Goal: Task Accomplishment & Management: Use online tool/utility

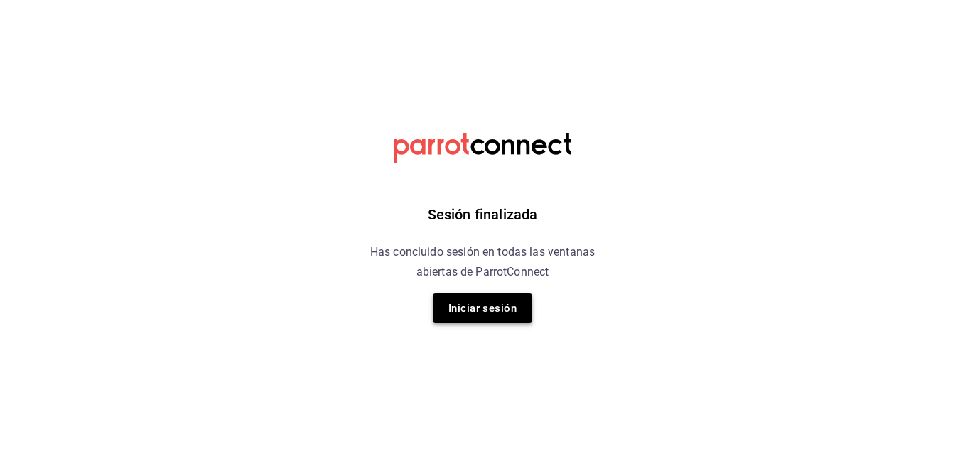
click at [468, 305] on button "Iniciar sesión" at bounding box center [482, 308] width 99 height 30
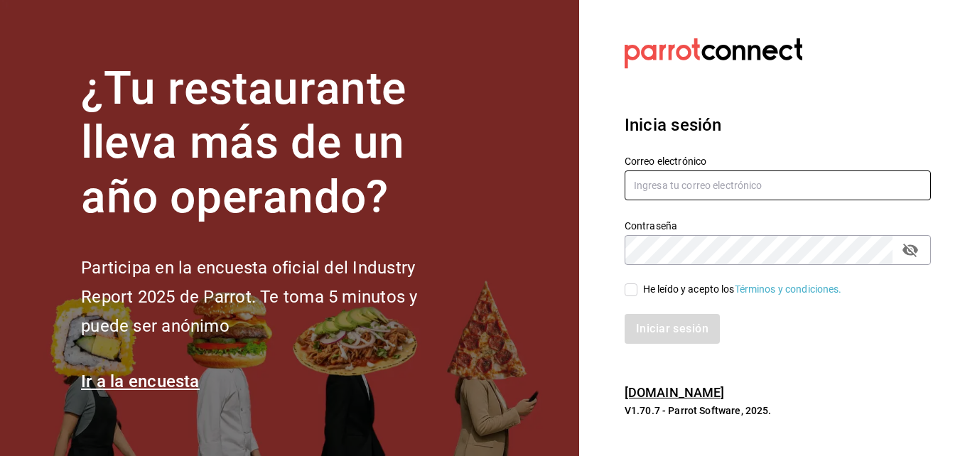
type input "[PERSON_NAME][EMAIL_ADDRESS][PERSON_NAME][DOMAIN_NAME]"
click at [631, 288] on input "He leído y acepto los Términos y condiciones." at bounding box center [630, 289] width 13 height 13
checkbox input "true"
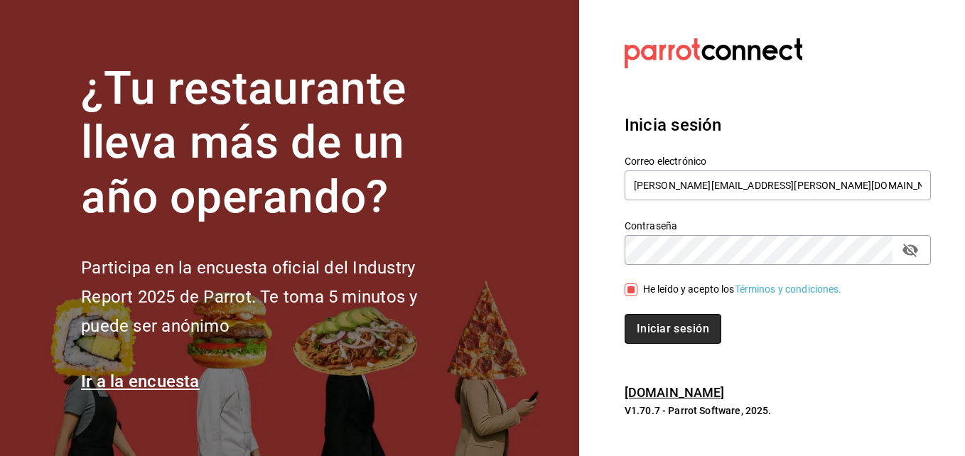
click at [661, 333] on button "Iniciar sesión" at bounding box center [672, 329] width 97 height 30
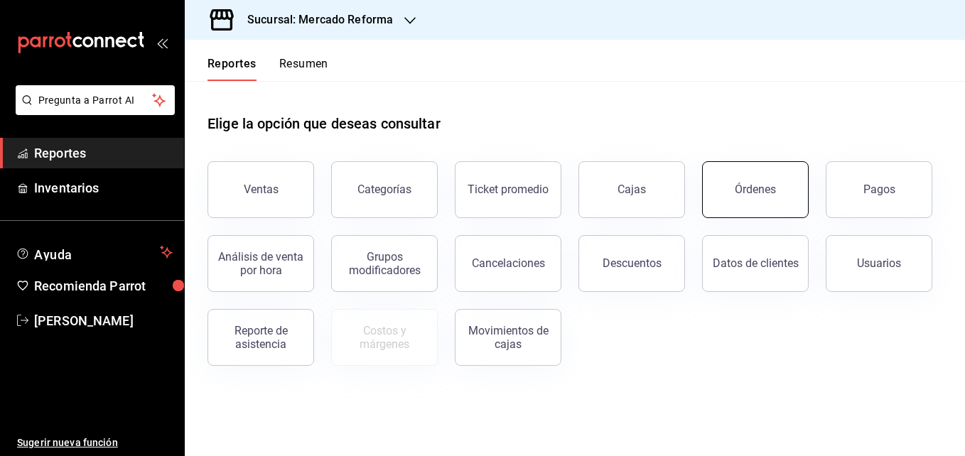
click at [745, 193] on div "Órdenes" at bounding box center [754, 189] width 41 height 13
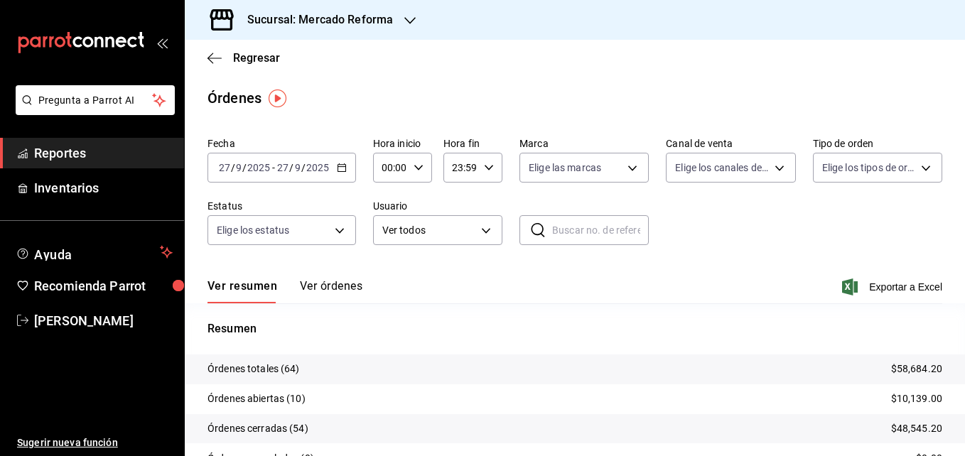
click at [344, 164] on icon "button" at bounding box center [342, 168] width 10 height 10
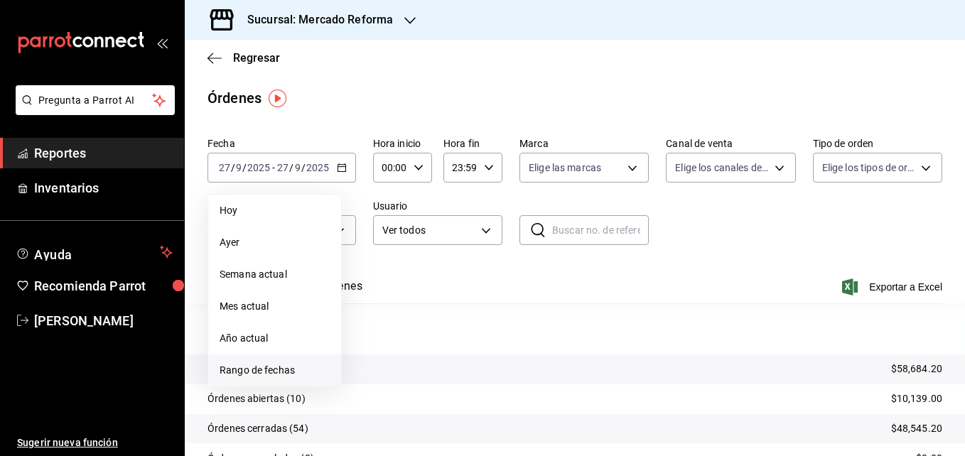
click at [259, 371] on span "Rango de fechas" at bounding box center [274, 370] width 110 height 15
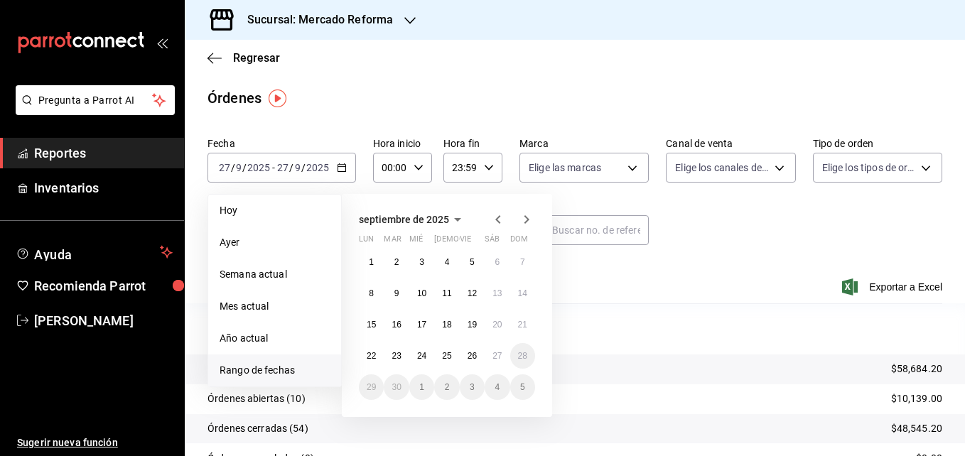
click at [499, 227] on icon "button" at bounding box center [497, 219] width 17 height 17
click at [417, 386] on abbr "27" at bounding box center [421, 387] width 9 height 10
click at [446, 384] on abbr "28" at bounding box center [446, 387] width 9 height 10
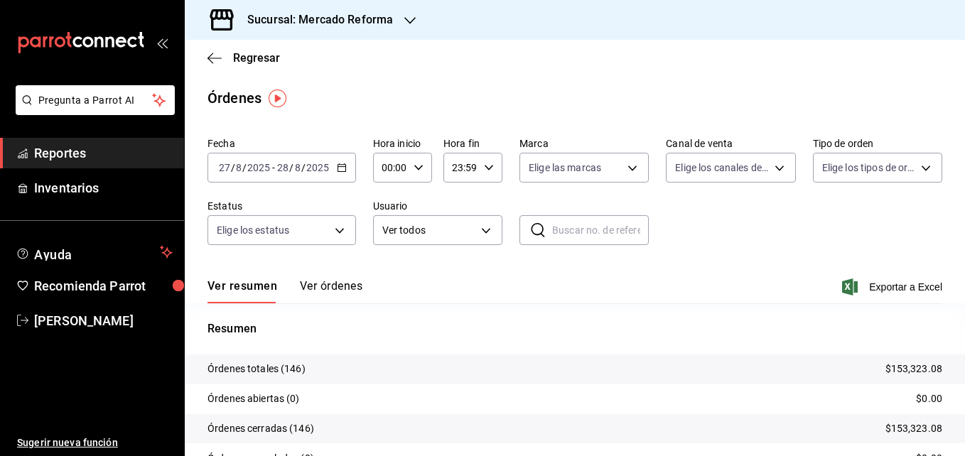
click at [418, 163] on icon "button" at bounding box center [418, 168] width 10 height 10
click at [384, 227] on span "05" at bounding box center [387, 225] width 6 height 11
type input "05:00"
click at [490, 165] on div at bounding box center [482, 228] width 965 height 456
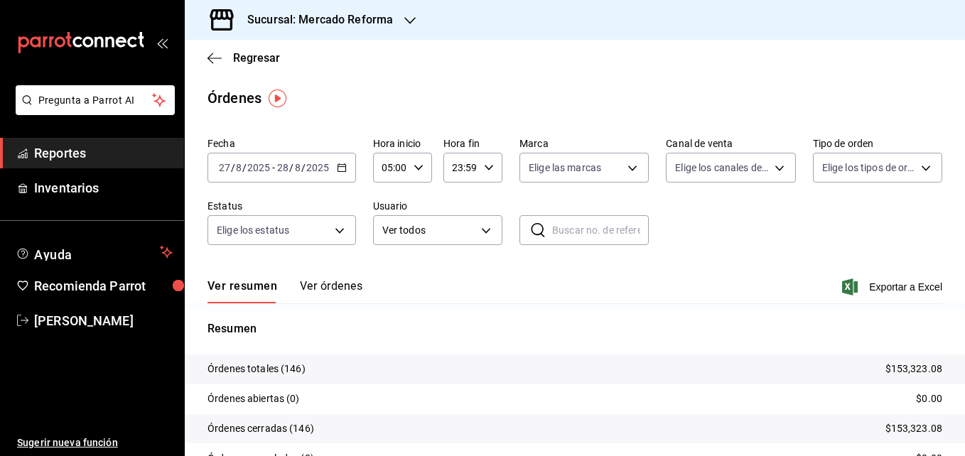
click at [490, 165] on icon "button" at bounding box center [489, 168] width 10 height 10
click at [453, 252] on span "05" at bounding box center [455, 247] width 6 height 11
type input "05:59"
click at [338, 165] on div at bounding box center [482, 228] width 965 height 456
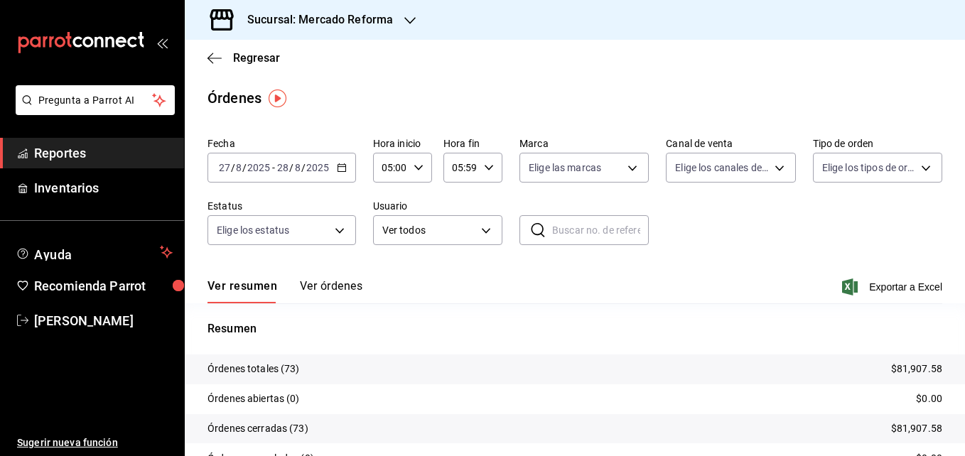
click at [338, 165] on \(Stroke\) "button" at bounding box center [341, 168] width 9 height 8
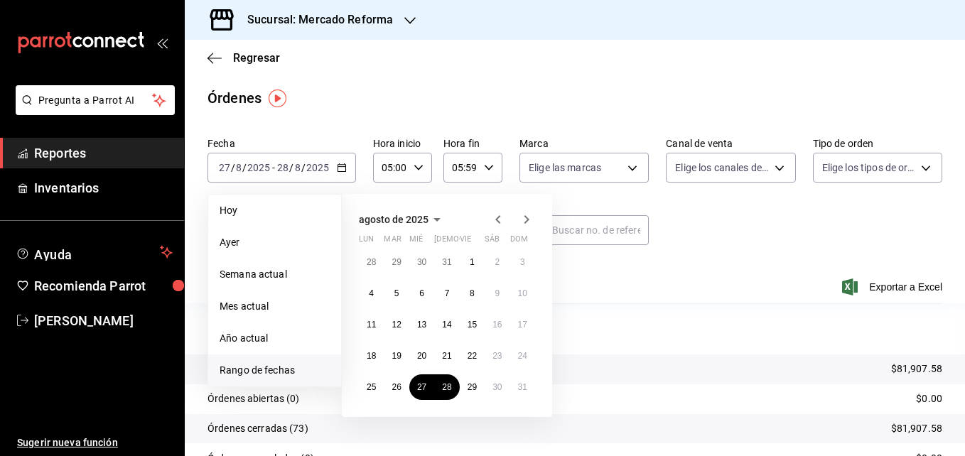
click at [528, 218] on icon "button" at bounding box center [526, 219] width 5 height 9
click at [494, 219] on icon "button" at bounding box center [497, 219] width 17 height 17
click at [521, 218] on icon "button" at bounding box center [526, 219] width 17 height 17
click at [392, 55] on div "Regresar" at bounding box center [575, 58] width 780 height 36
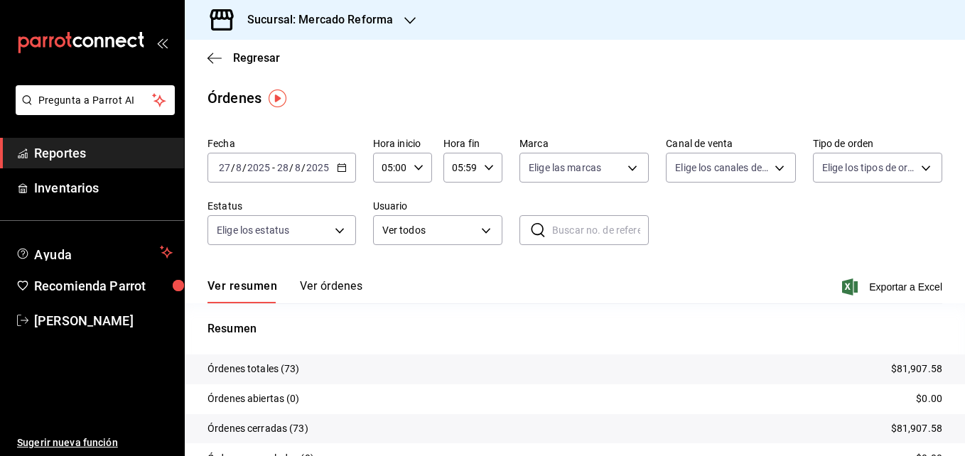
click at [407, 21] on icon "button" at bounding box center [409, 20] width 11 height 7
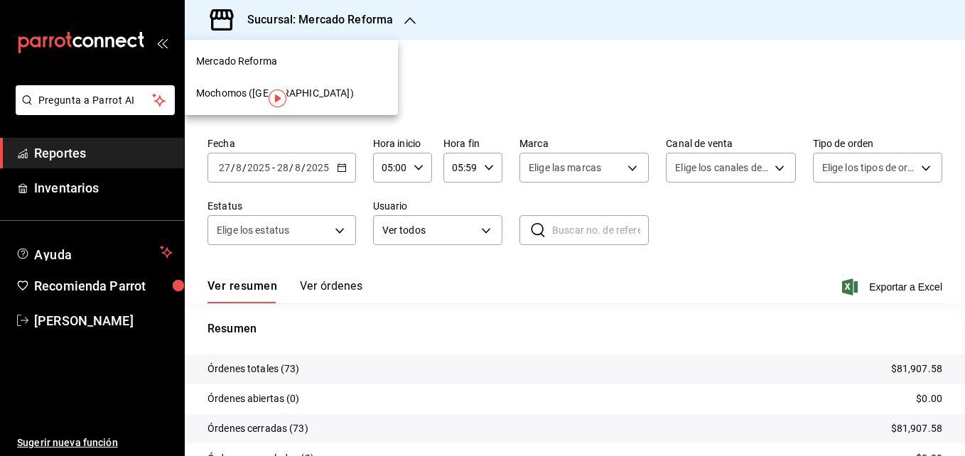
click at [319, 97] on div "Mochomos (Chihuahua)" at bounding box center [291, 93] width 190 height 15
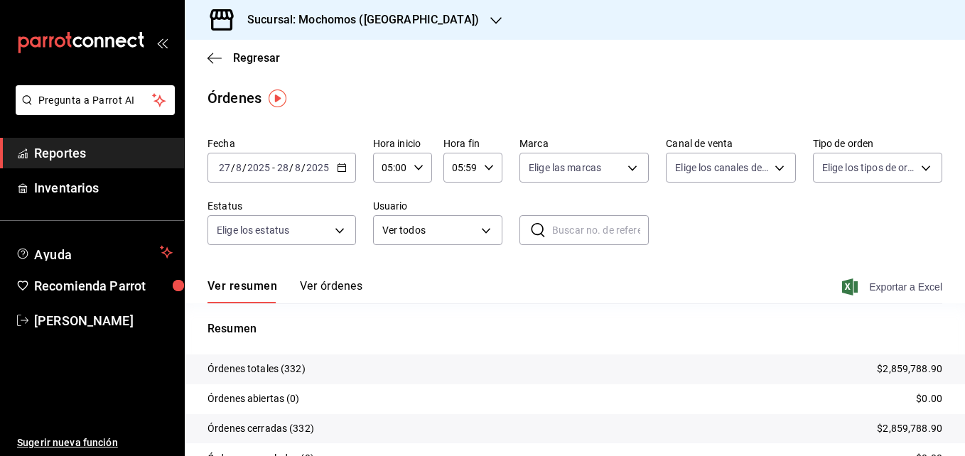
click at [880, 288] on span "Exportar a Excel" at bounding box center [893, 286] width 97 height 17
